Goal: Browse casually

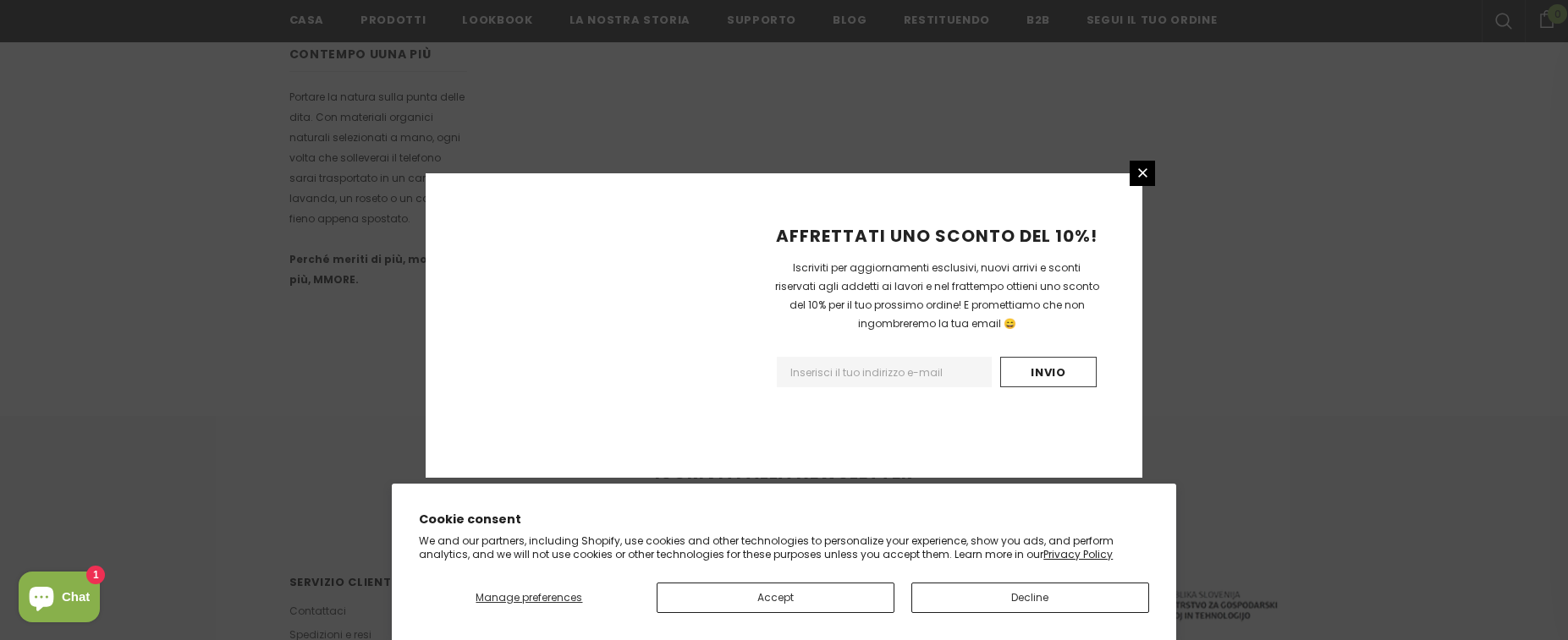
scroll to position [1094, 0]
